Goal: Obtain resource: Download file/media

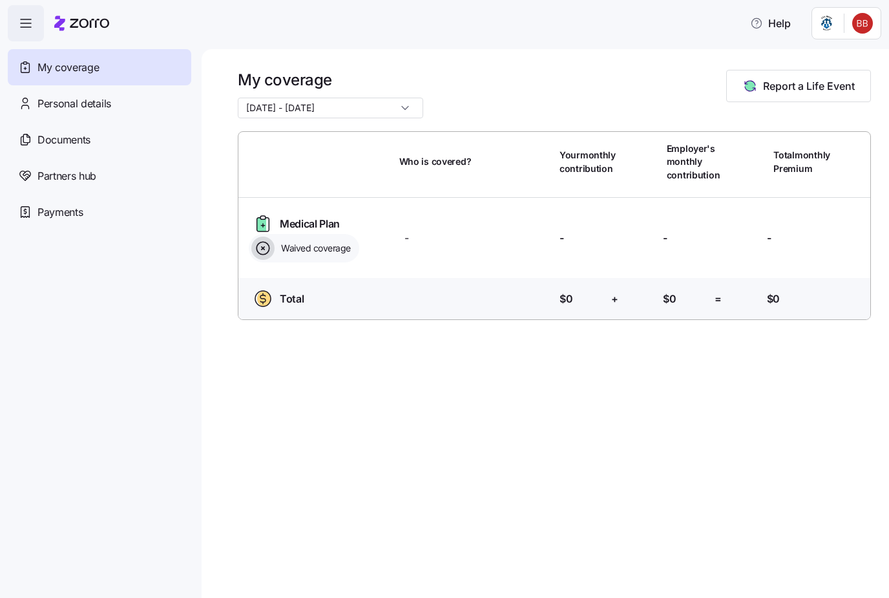
click at [63, 136] on span "Documents" at bounding box center [63, 140] width 53 height 16
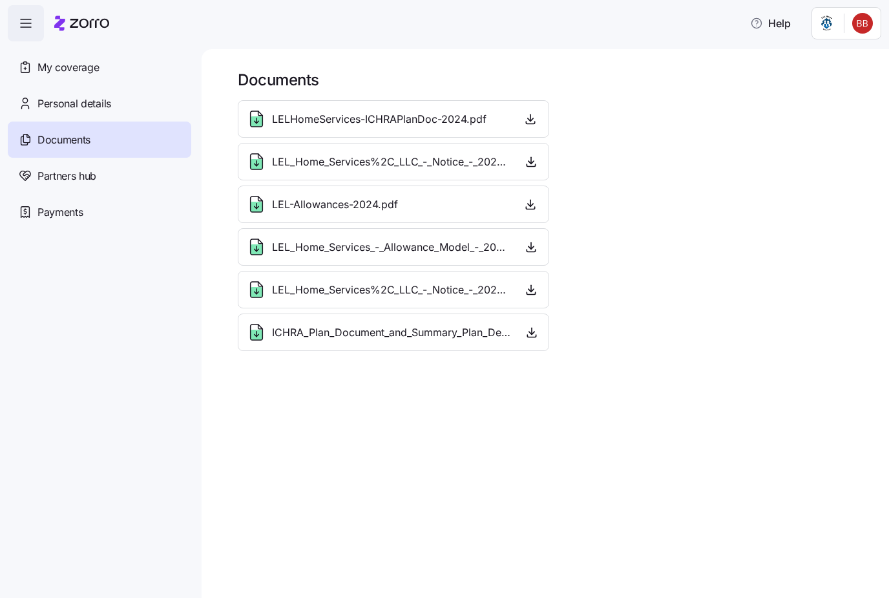
click at [534, 117] on icon "button" at bounding box center [530, 118] width 13 height 13
click at [526, 158] on icon "button" at bounding box center [531, 161] width 13 height 13
click at [529, 204] on icon "button" at bounding box center [530, 204] width 13 height 13
